Goal: Find contact information: Find contact information

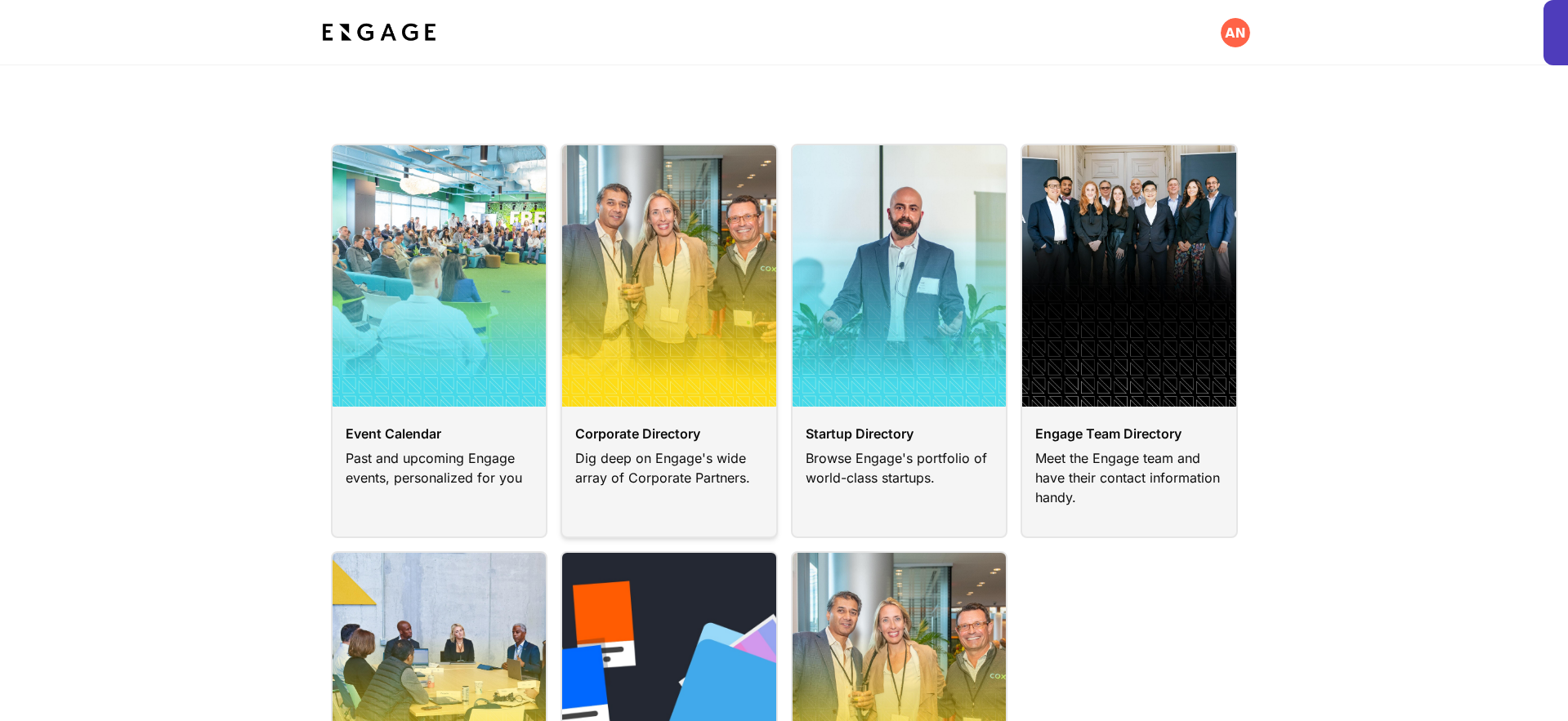
scroll to position [63, 0]
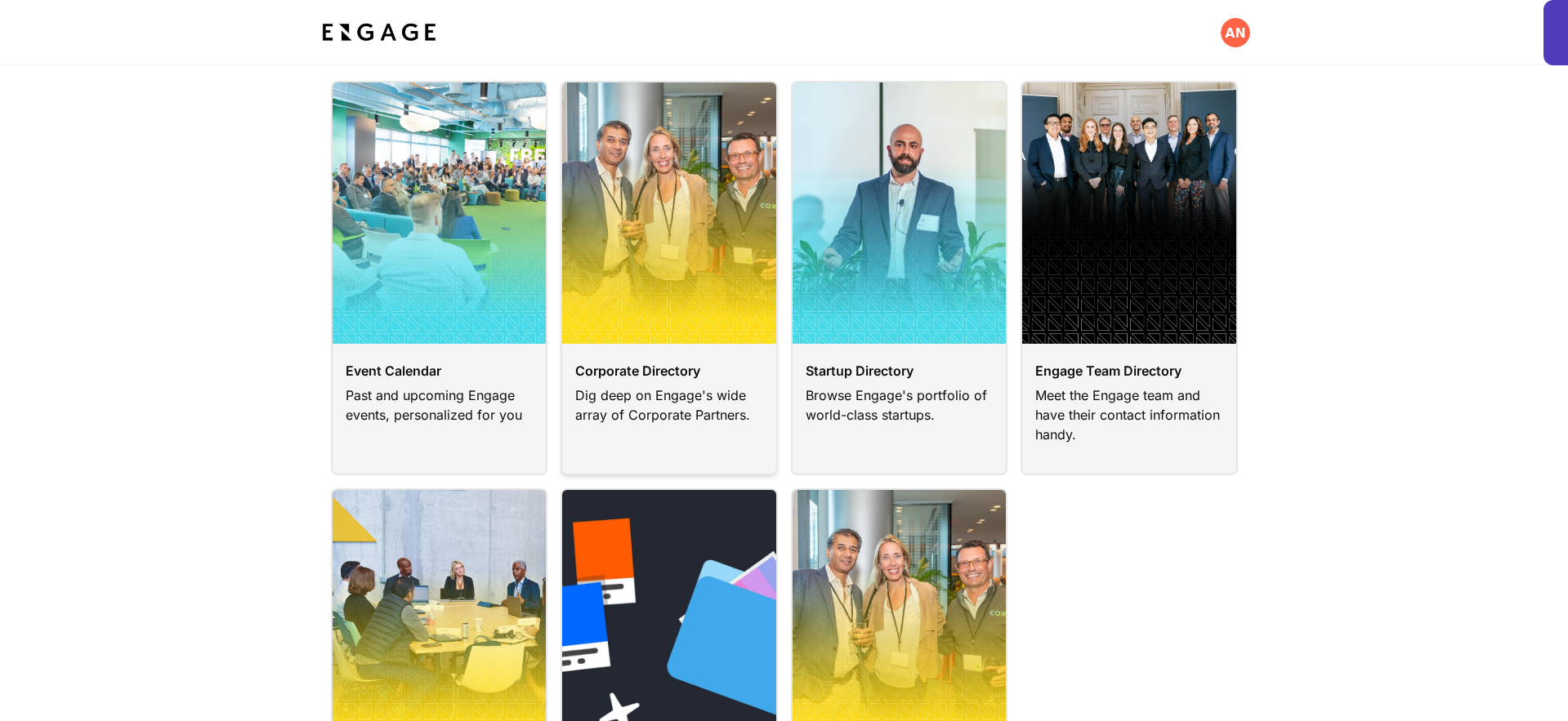
click at [686, 383] on link at bounding box center [669, 277] width 217 height 394
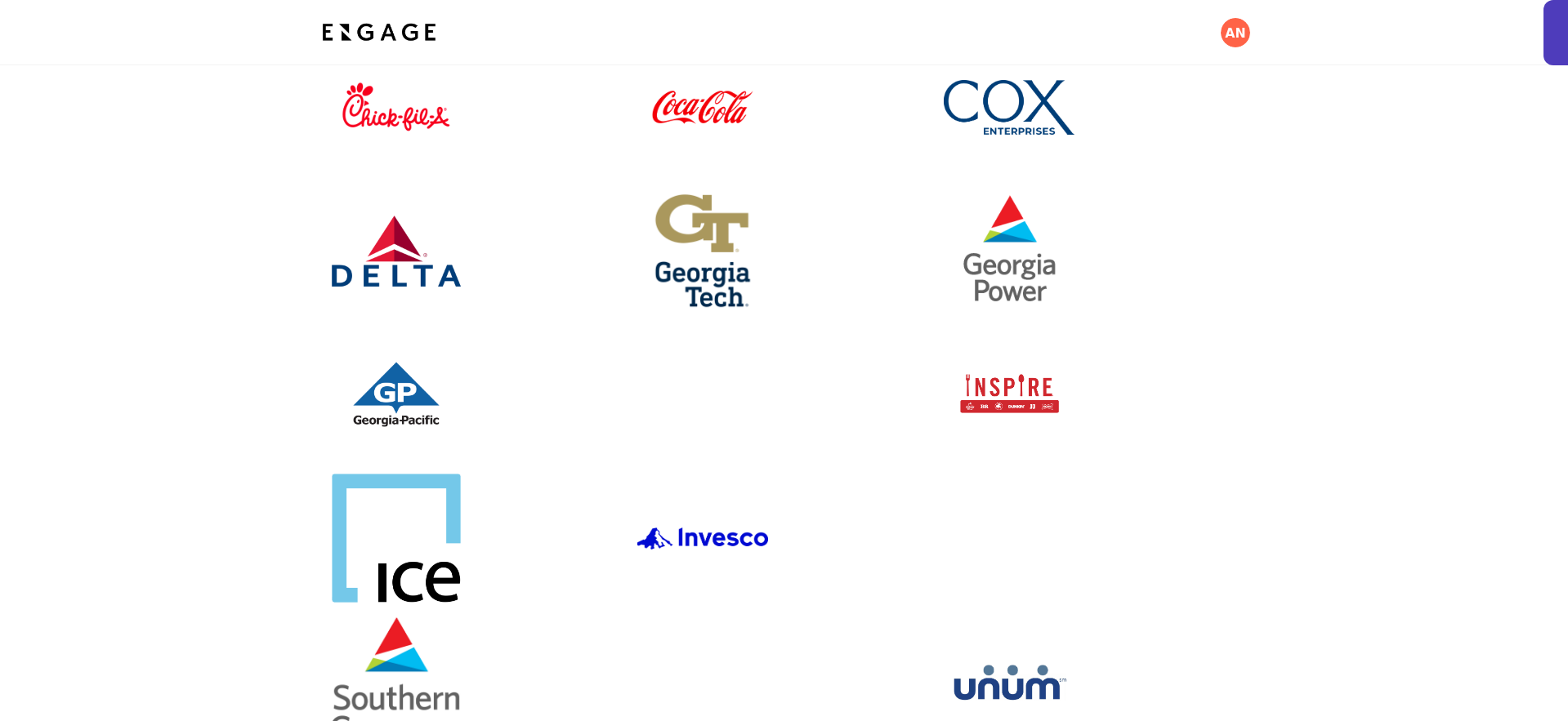
scroll to position [156, 0]
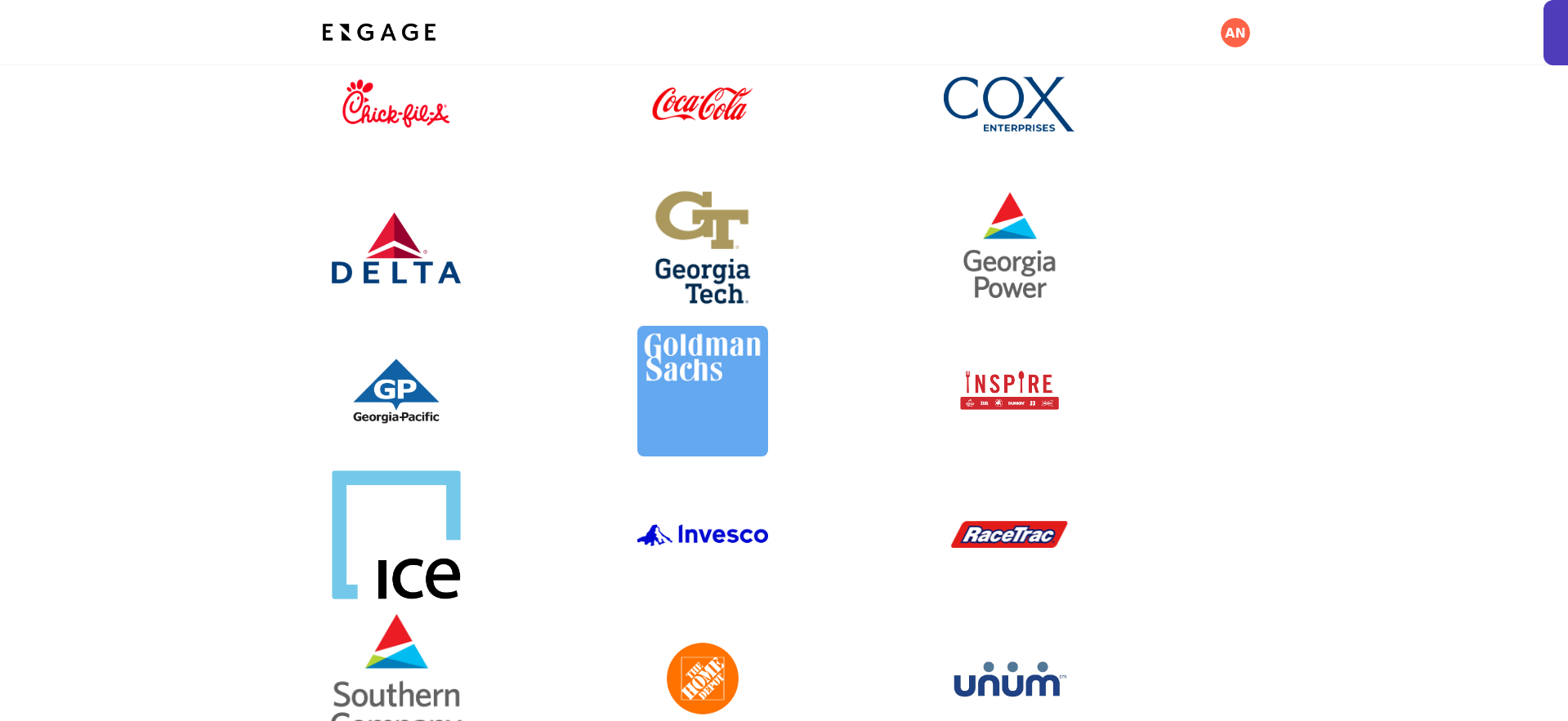
click at [1000, 400] on link at bounding box center [1090, 391] width 294 height 131
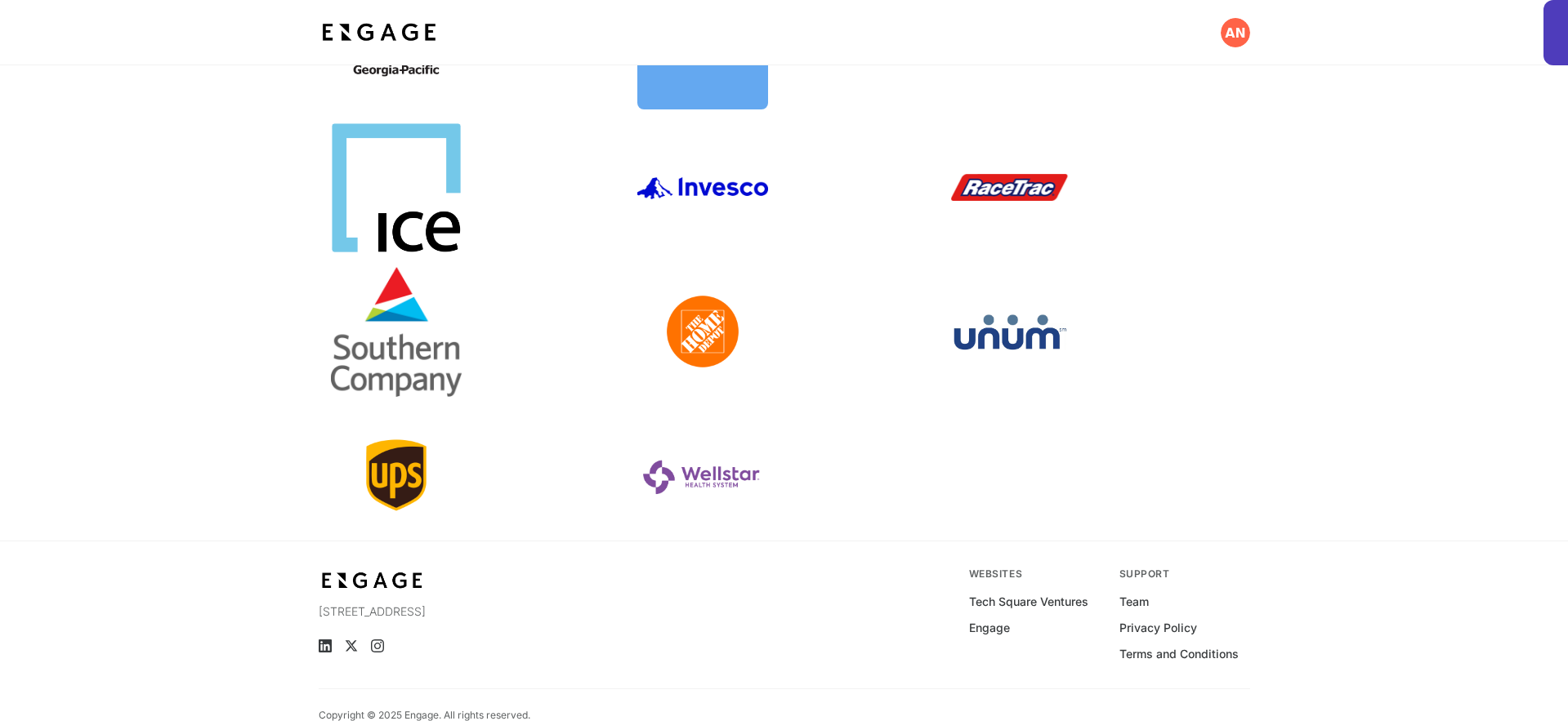
scroll to position [530, 0]
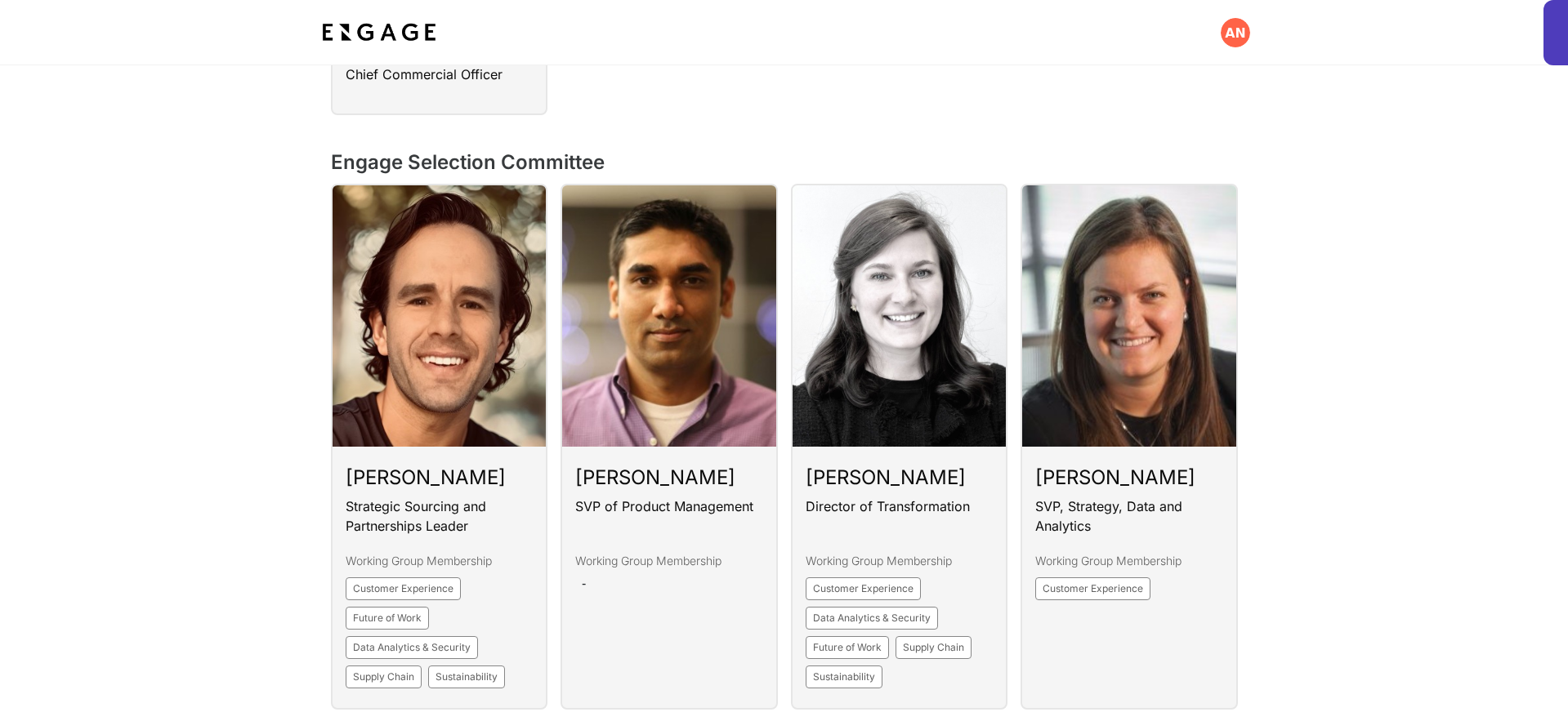
scroll to position [1202, 0]
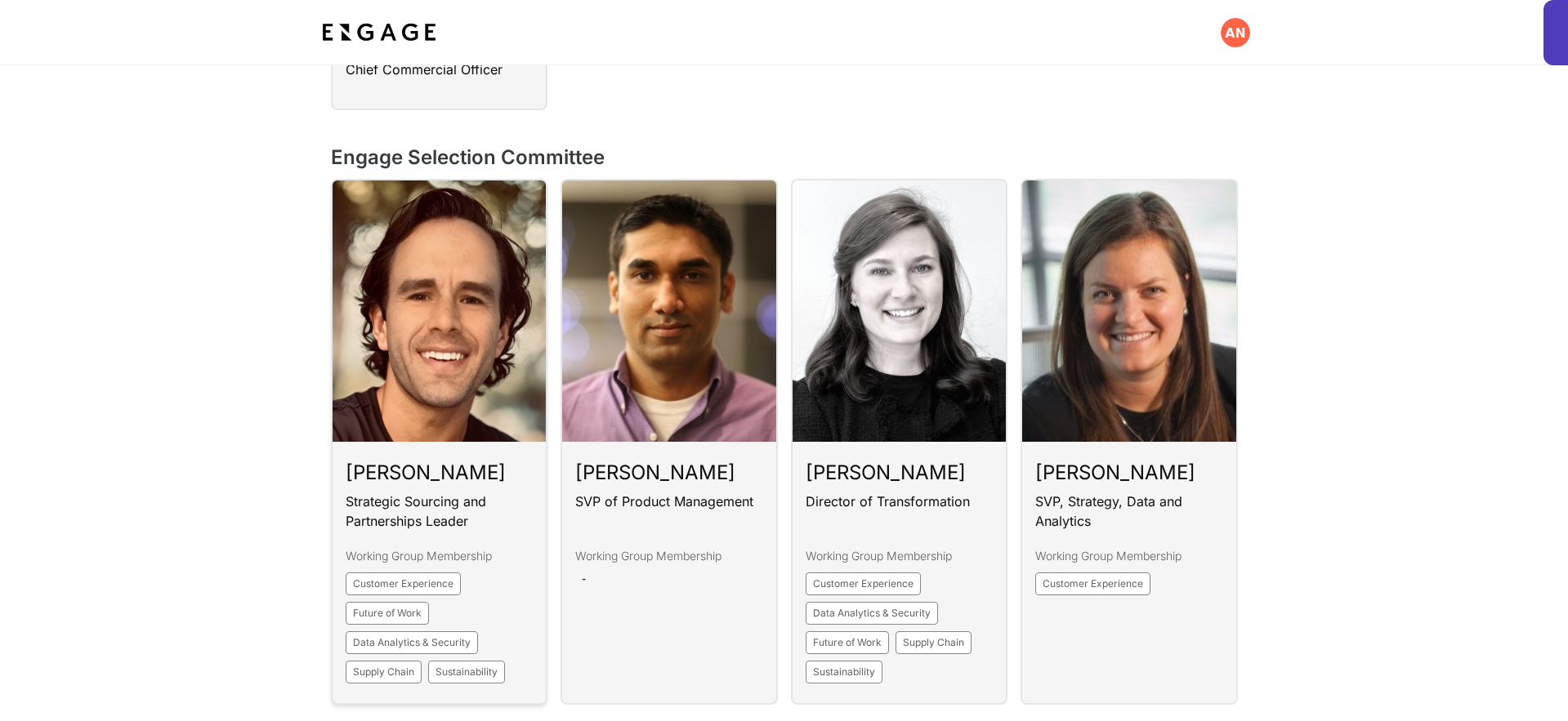
click at [491, 509] on link at bounding box center [439, 442] width 217 height 526
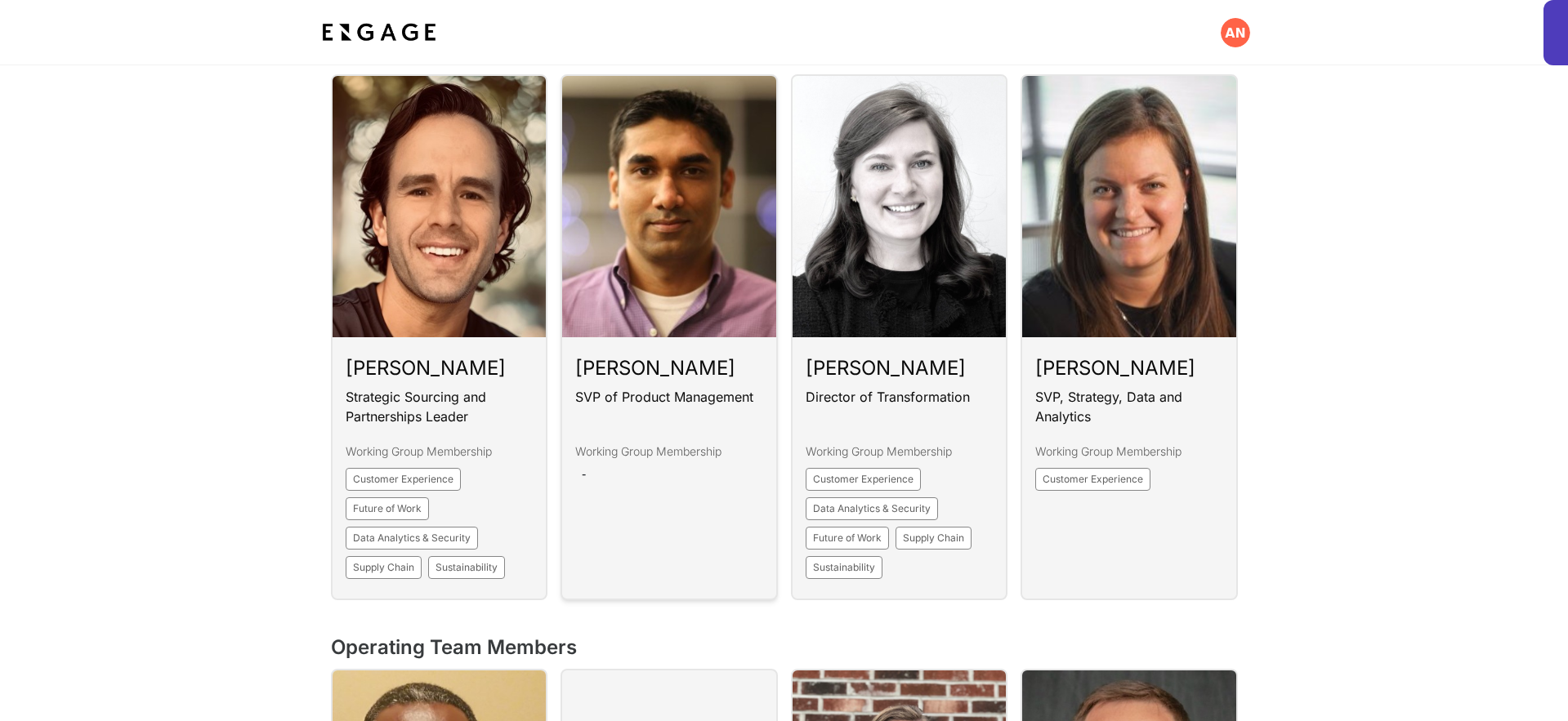
scroll to position [1379, 0]
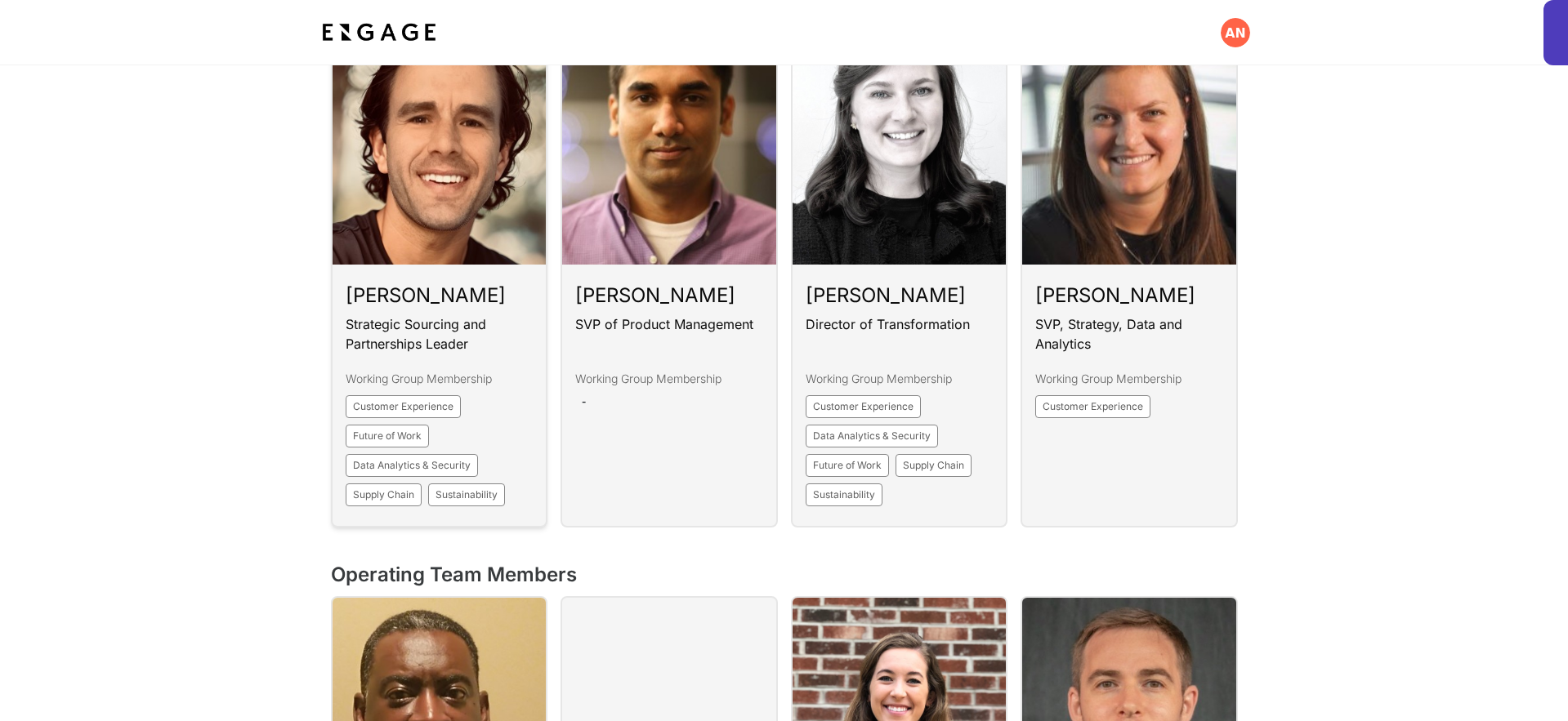
click at [518, 285] on link at bounding box center [439, 265] width 217 height 526
click at [677, 285] on link at bounding box center [669, 265] width 217 height 526
click at [851, 281] on link at bounding box center [899, 265] width 217 height 526
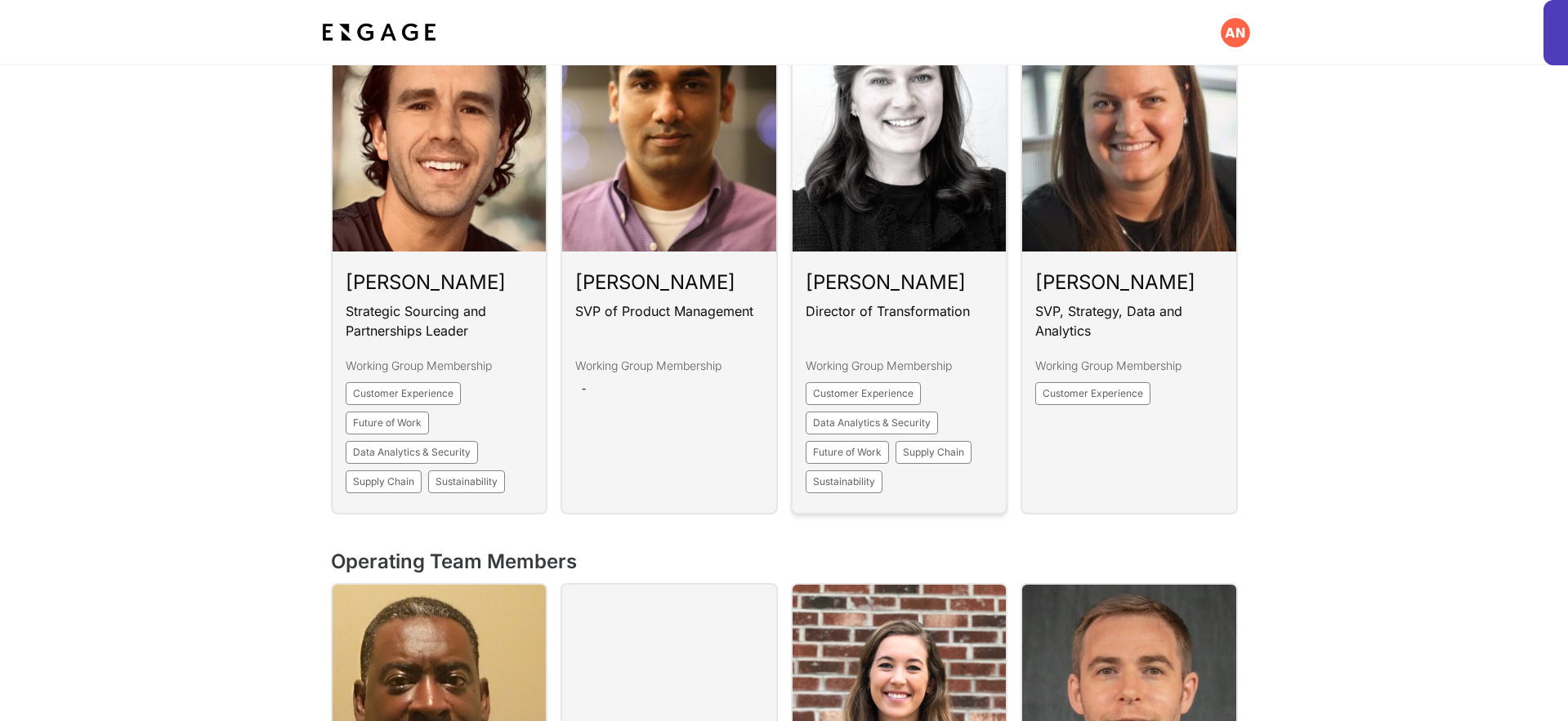
scroll to position [1344, 0]
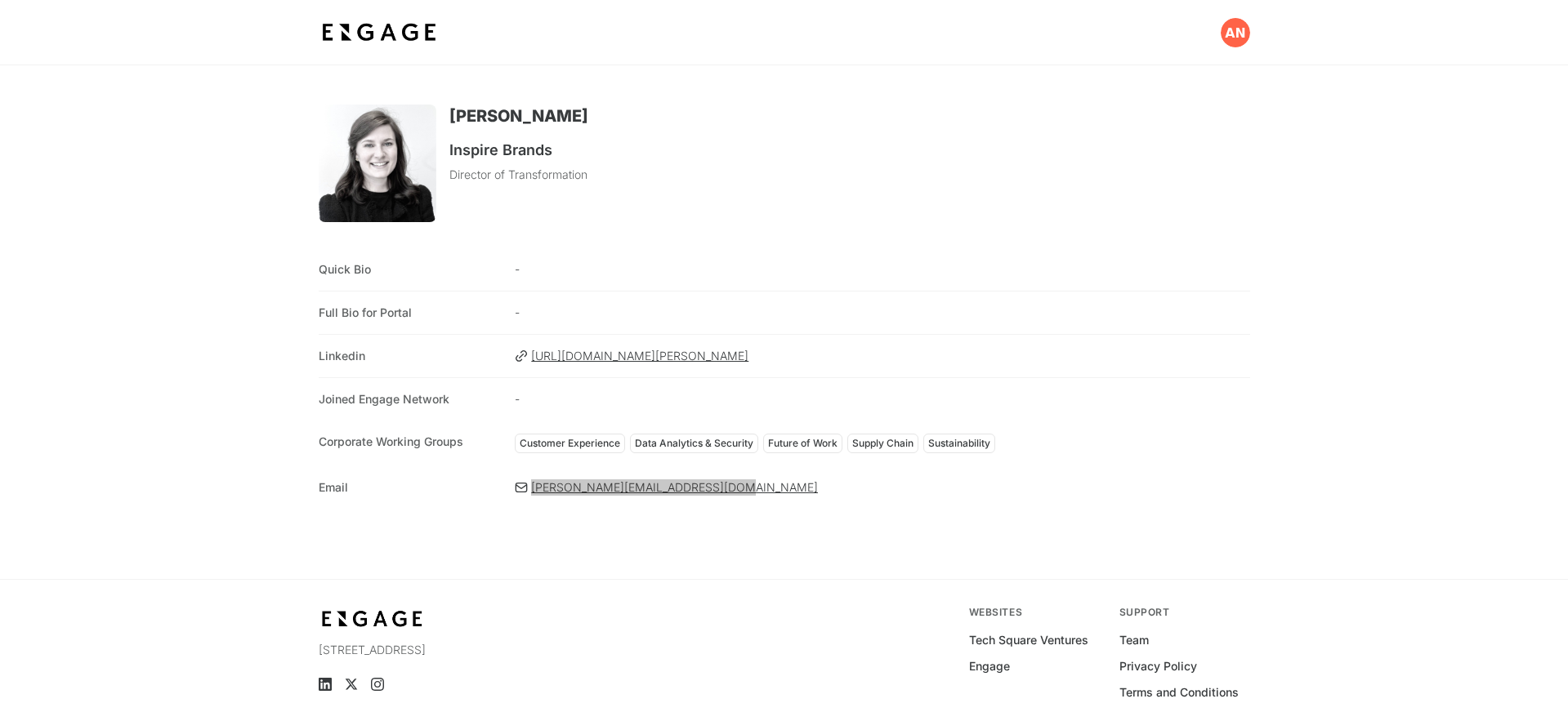
drag, startPoint x: 549, startPoint y: 490, endPoint x: 243, endPoint y: 20, distance: 560.8
click at [0, 0] on div "Kate Field Inspire Brands Director of Transformation Quick Bio - Full Bio for P…" at bounding box center [784, 393] width 1568 height 786
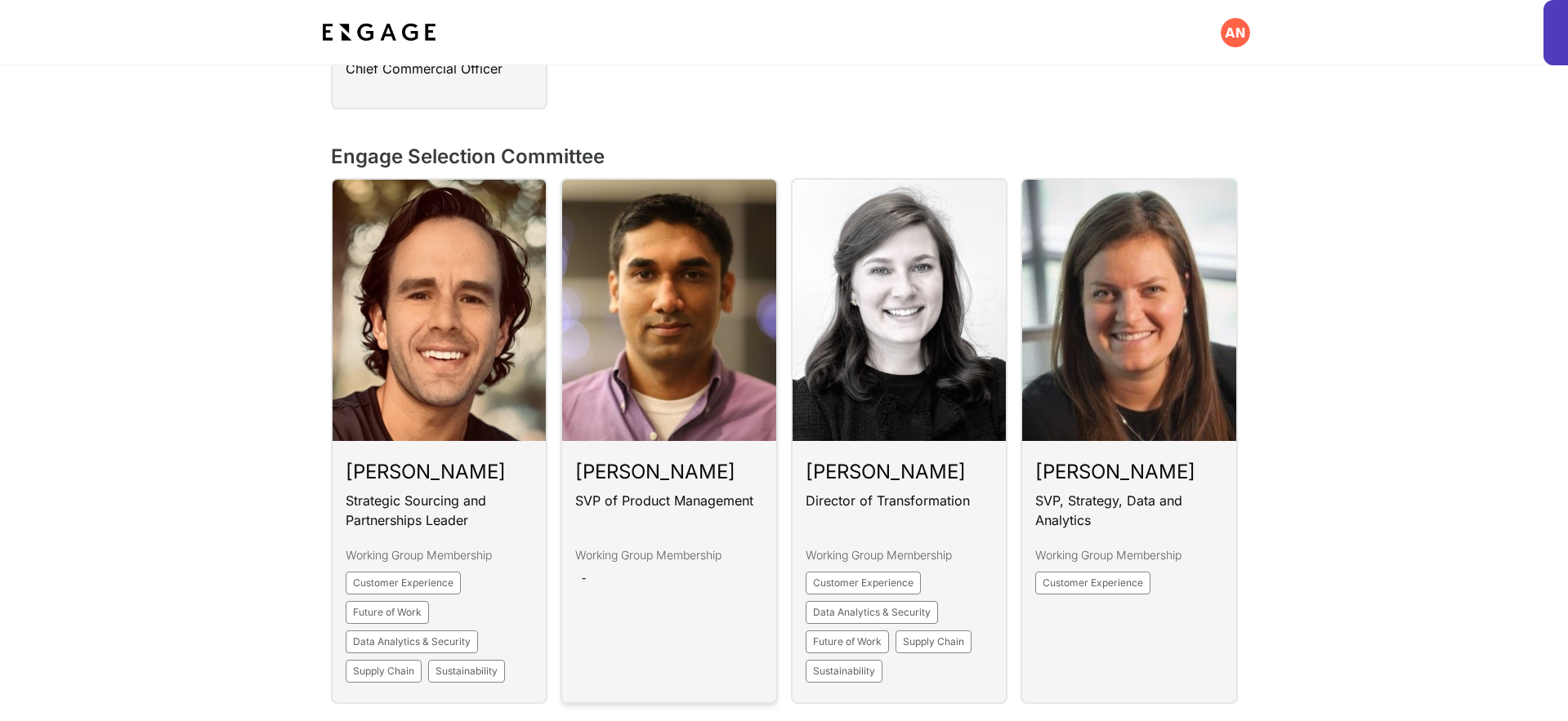
scroll to position [1210, 0]
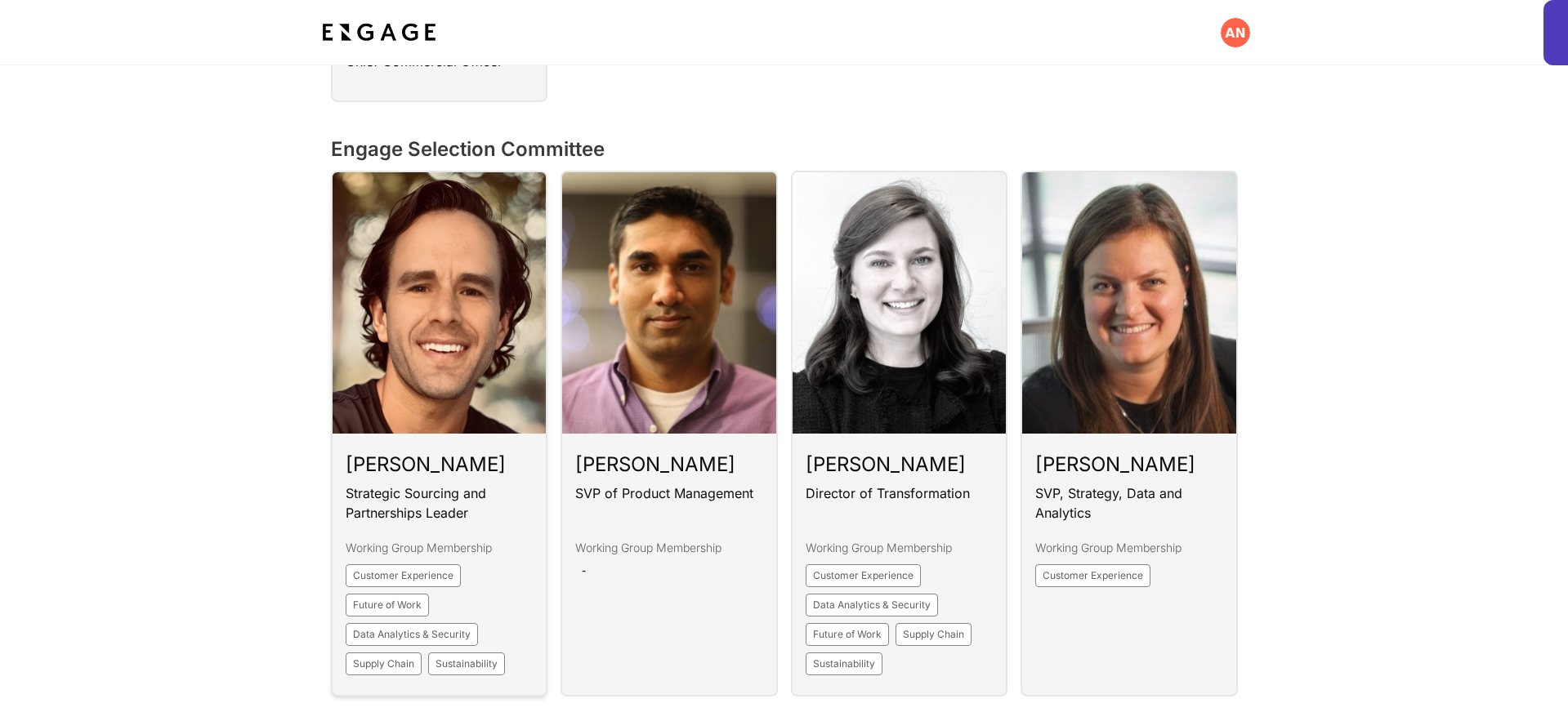
click at [418, 455] on link at bounding box center [439, 434] width 217 height 526
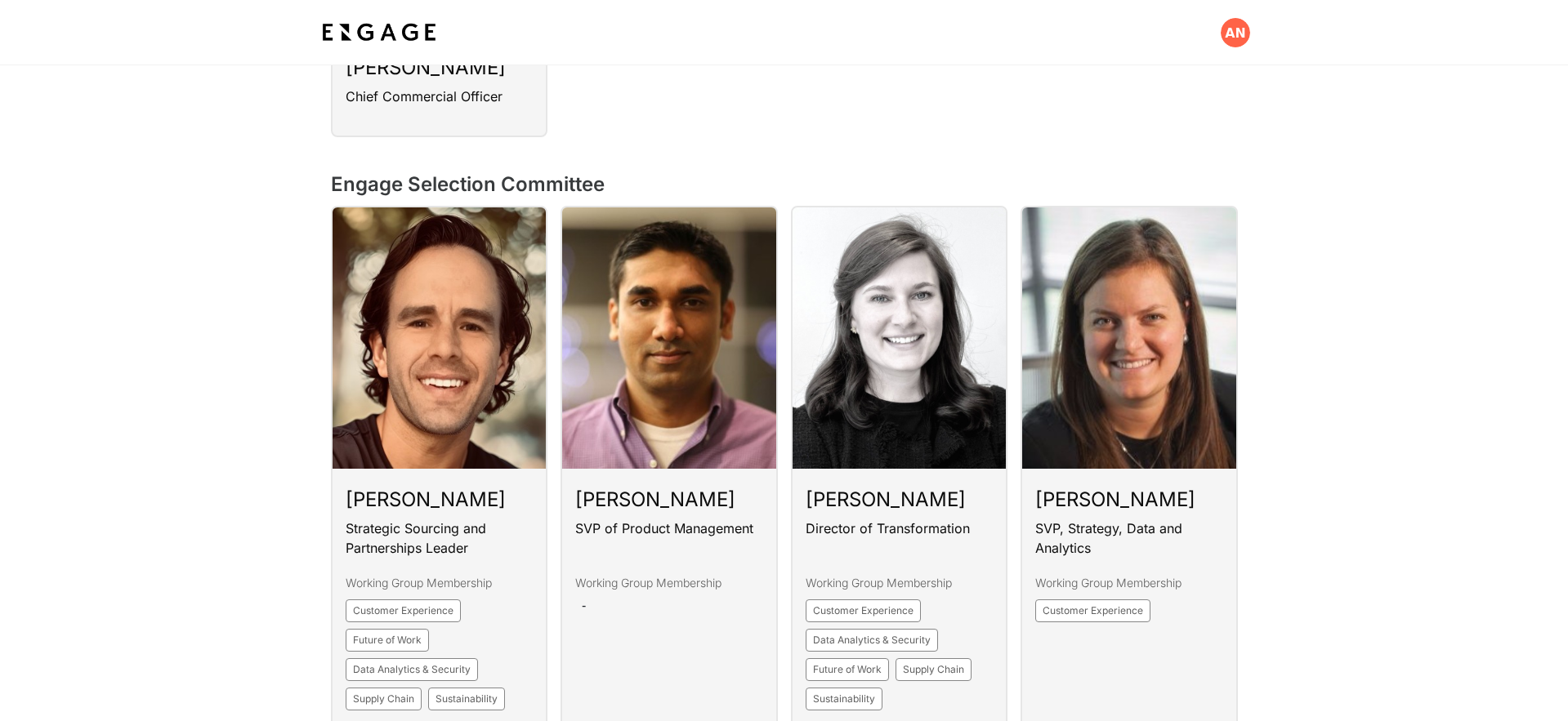
scroll to position [1201, 0]
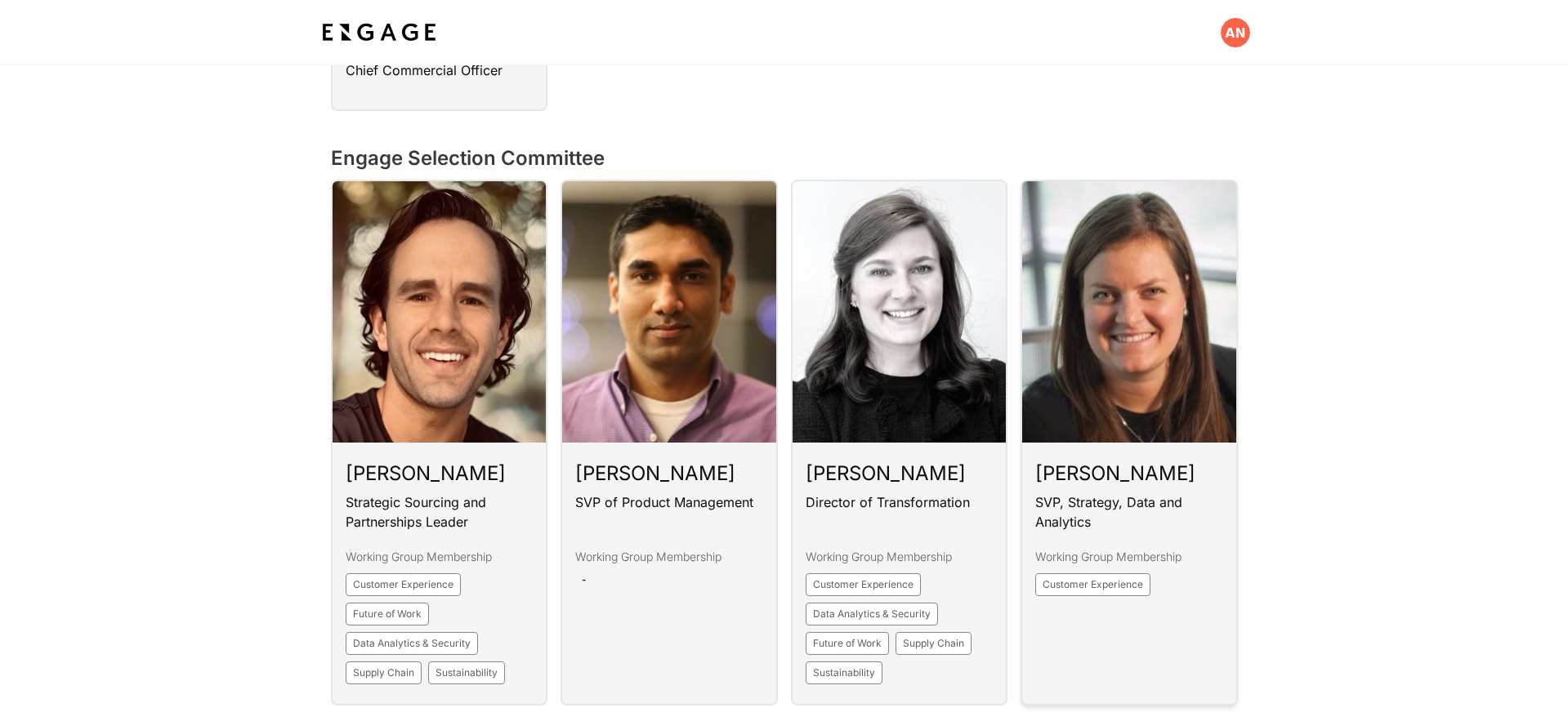
click at [1117, 459] on link at bounding box center [1129, 443] width 217 height 526
